Goal: Task Accomplishment & Management: Use online tool/utility

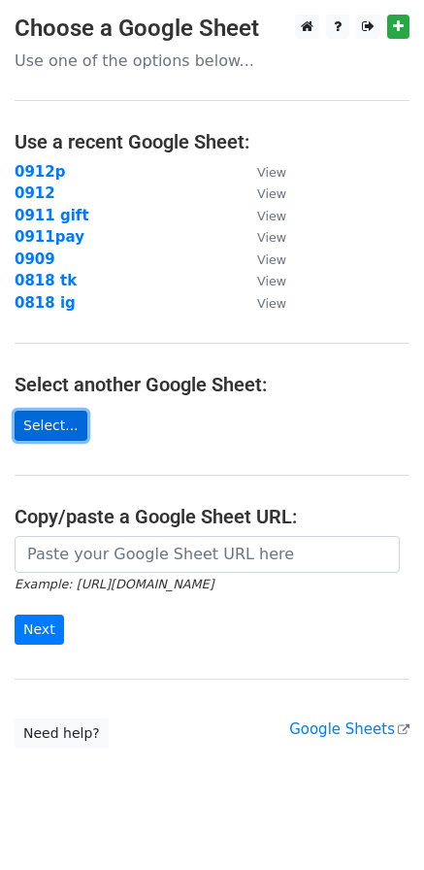
click at [54, 430] on link "Select..." at bounding box center [51, 426] width 73 height 30
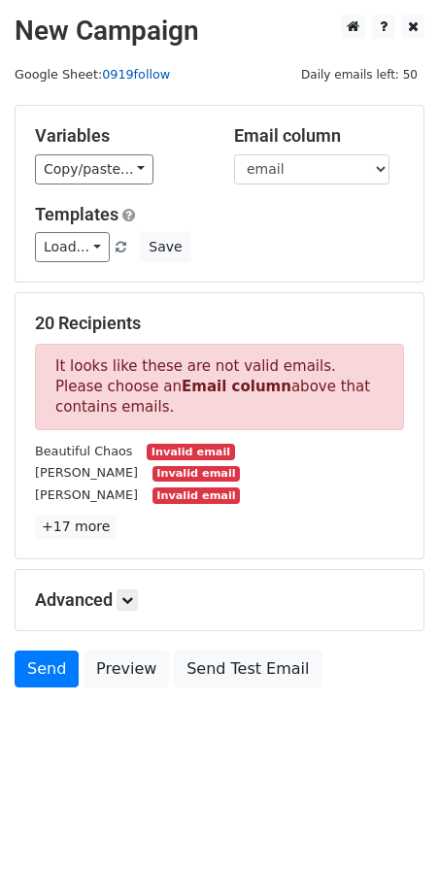
click at [155, 71] on link "0919follow" at bounding box center [136, 74] width 68 height 15
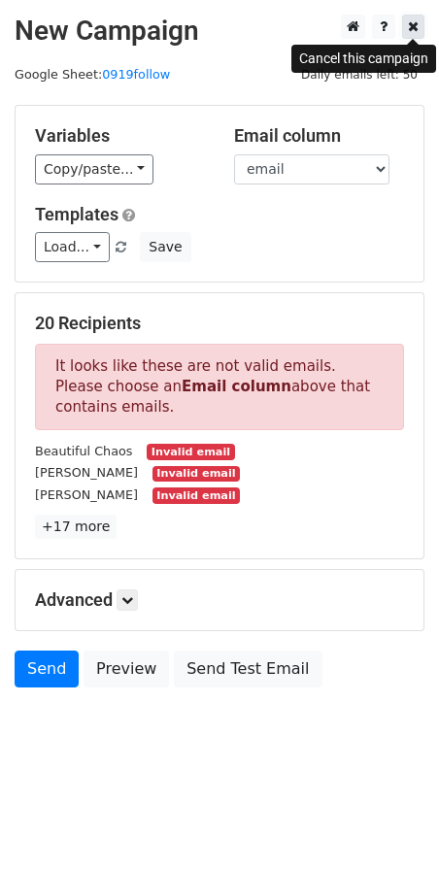
click at [415, 28] on icon at bounding box center [413, 26] width 11 height 14
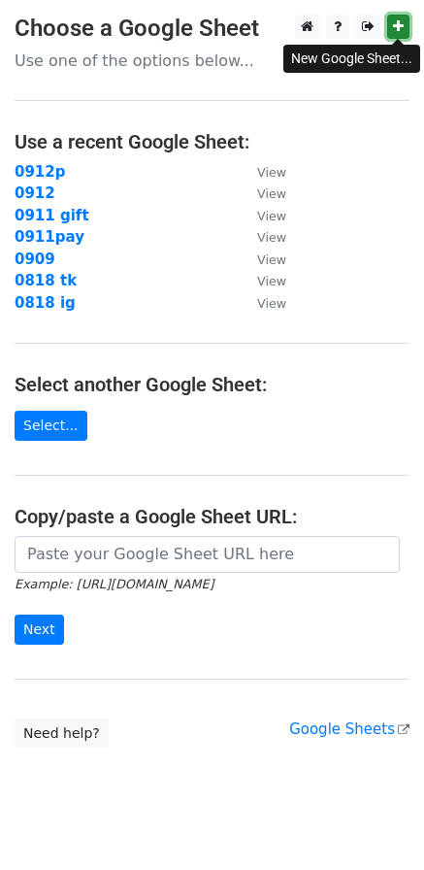
click at [395, 25] on icon at bounding box center [398, 26] width 11 height 14
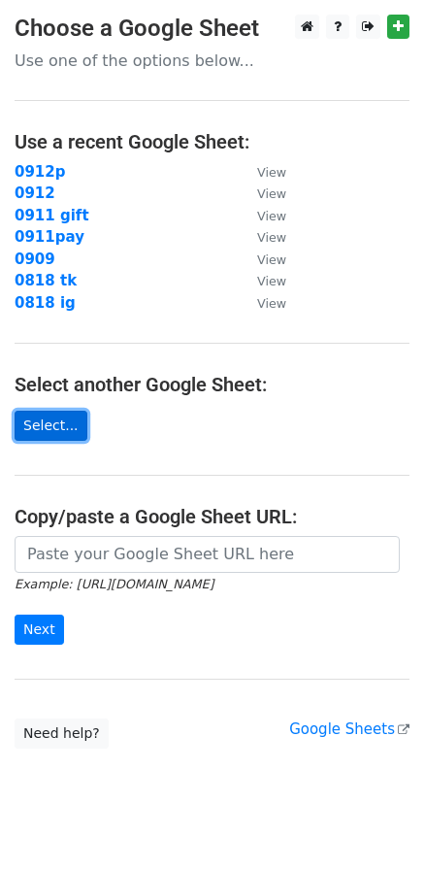
click at [38, 416] on link "Select..." at bounding box center [51, 426] width 73 height 30
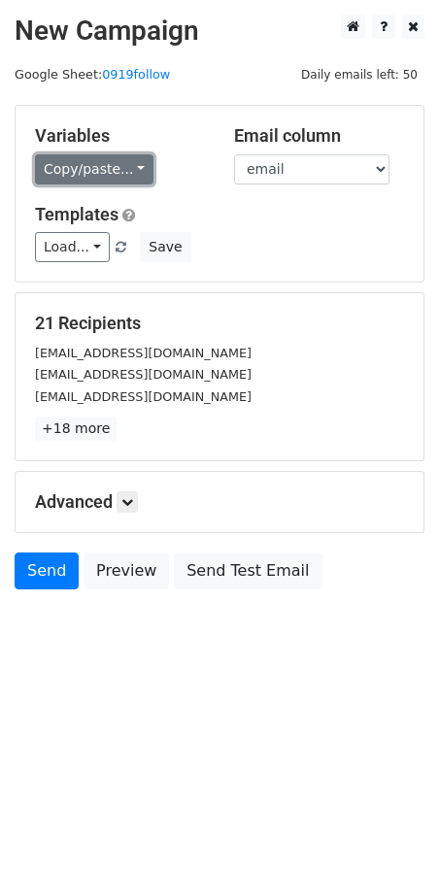
click at [137, 174] on link "Copy/paste..." at bounding box center [94, 169] width 118 height 30
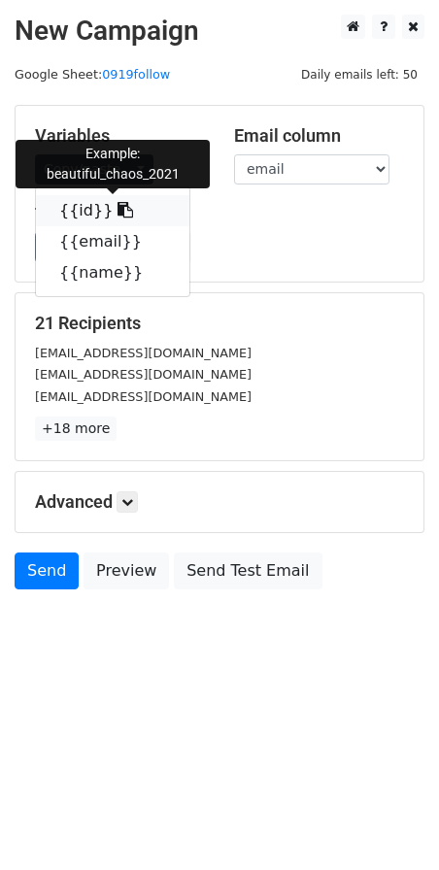
click at [73, 215] on link "{{id}}" at bounding box center [112, 210] width 153 height 31
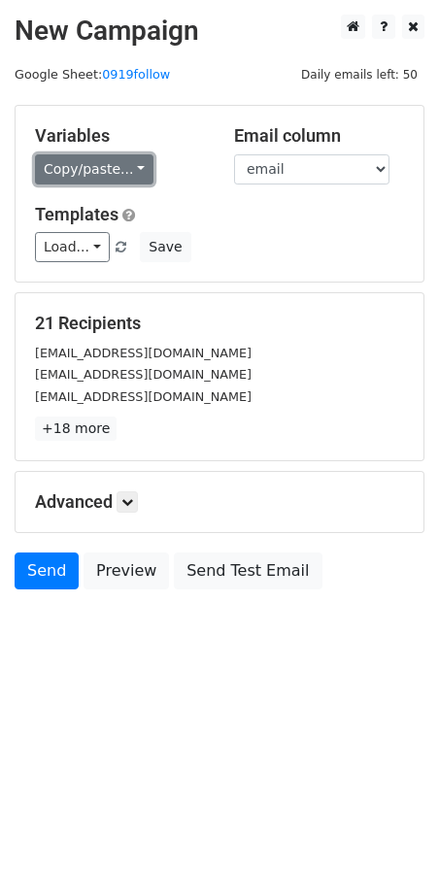
click at [105, 157] on link "Copy/paste..." at bounding box center [94, 169] width 118 height 30
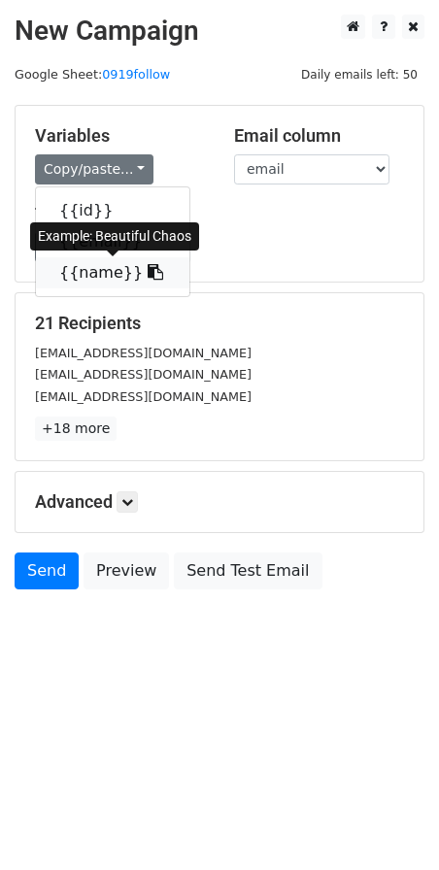
click at [81, 281] on link "{{name}}" at bounding box center [112, 272] width 153 height 31
